Goal: Information Seeking & Learning: Learn about a topic

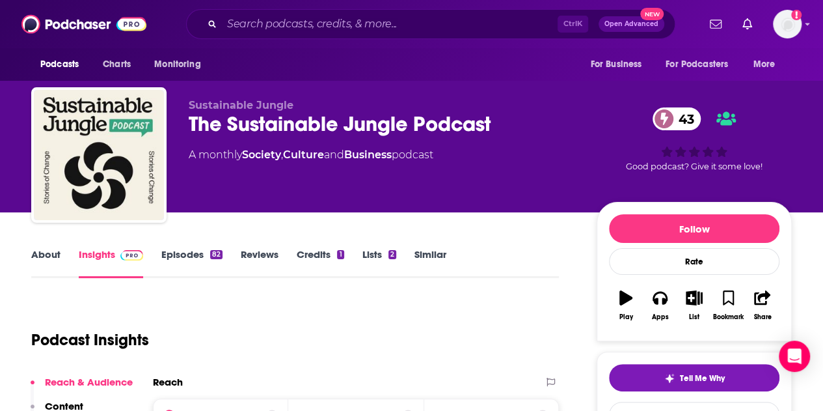
click at [55, 252] on link "About" at bounding box center [45, 263] width 29 height 30
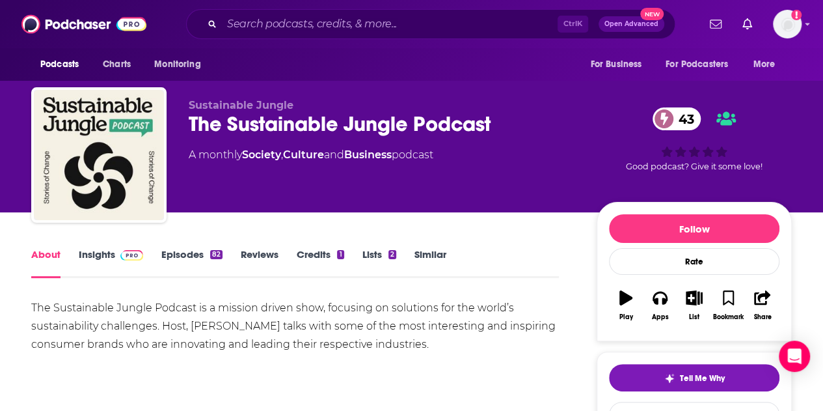
click at [96, 259] on link "Insights" at bounding box center [111, 263] width 64 height 30
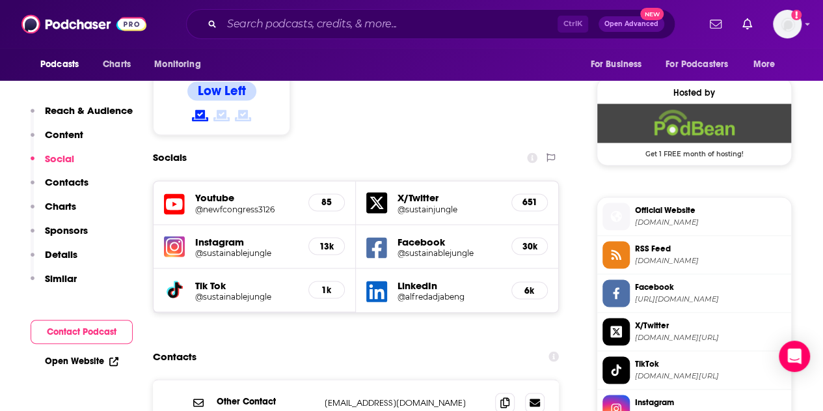
scroll to position [1278, 0]
